Goal: Task Accomplishment & Management: Complete application form

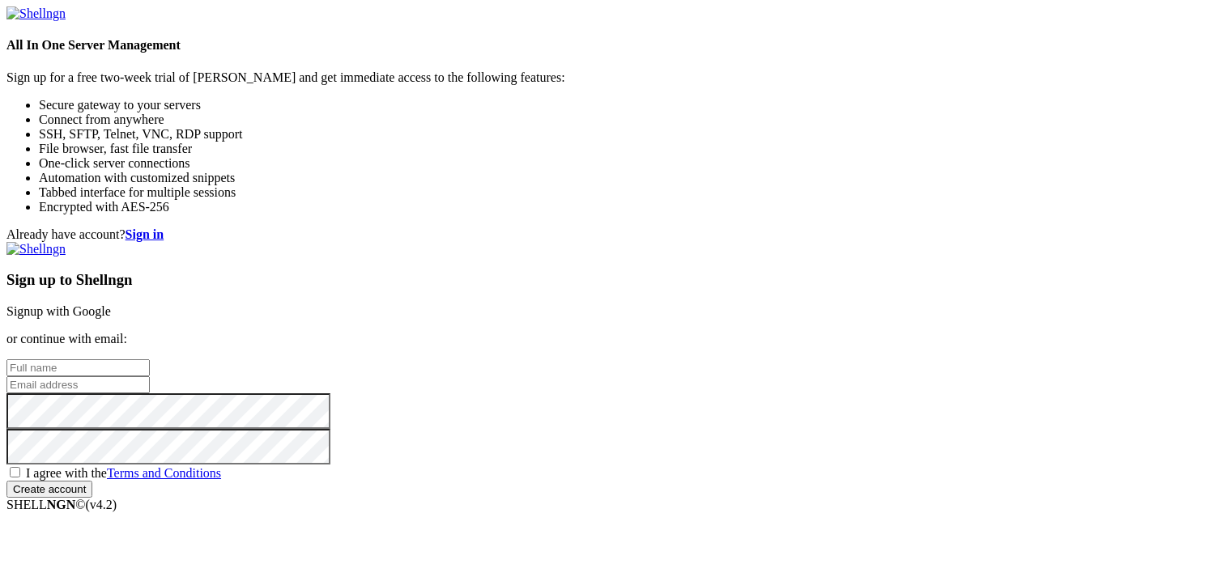
click at [150, 359] on input "text" at bounding box center [77, 367] width 143 height 17
type input "Kalimba"
click at [150, 377] on input "email" at bounding box center [77, 385] width 143 height 17
type input "[EMAIL_ADDRESS][DOMAIN_NAME]"
click at [221, 466] on span "I agree with the Terms and Conditions" at bounding box center [123, 473] width 195 height 14
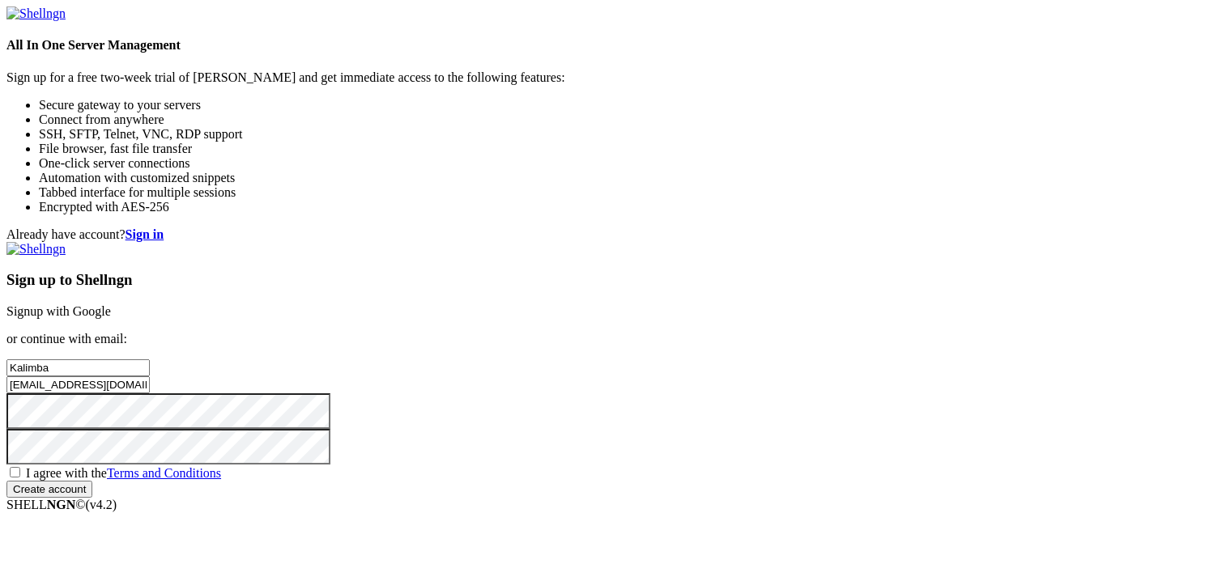
click at [20, 467] on input "I agree with the Terms and Conditions" at bounding box center [15, 472] width 11 height 11
checkbox input "true"
click at [92, 481] on input "Create account" at bounding box center [49, 489] width 86 height 17
